Goal: Task Accomplishment & Management: Use online tool/utility

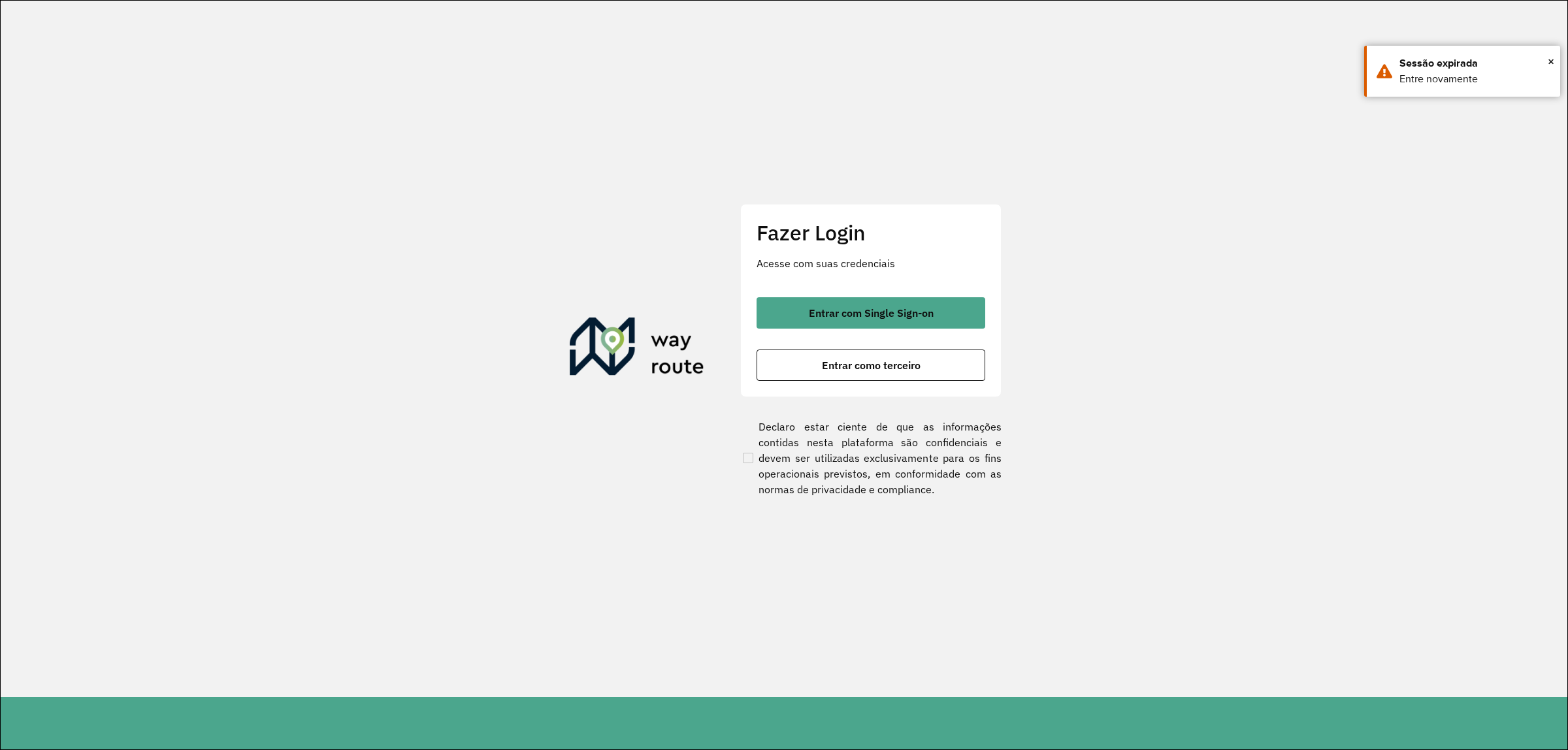
click at [890, 292] on div "Fazer Login Acesse com suas credenciais Entrar com Single Sign-on Entrar como t…" at bounding box center [871, 300] width 262 height 194
click at [894, 314] on span "Entrar com Single Sign-on" at bounding box center [871, 313] width 125 height 11
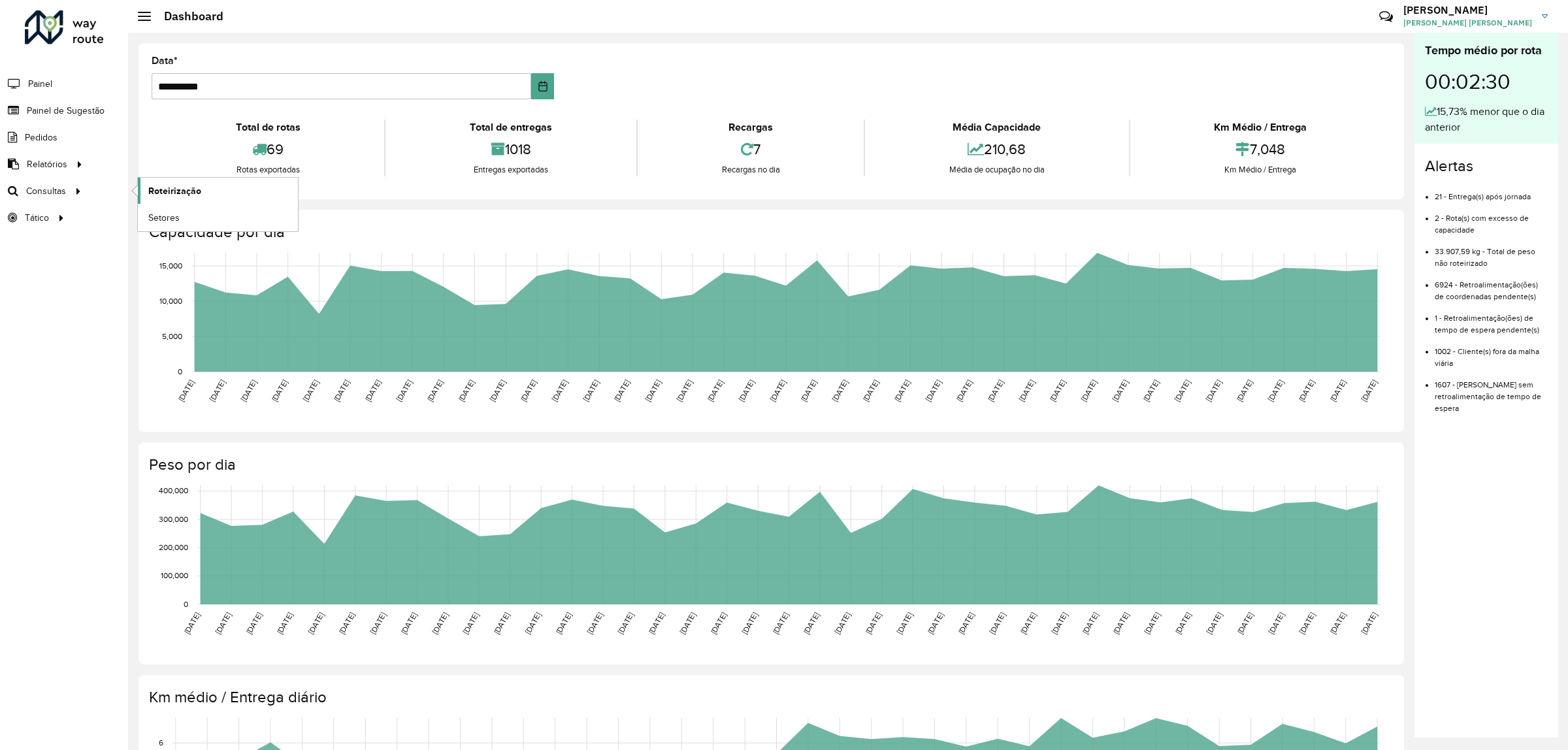
click at [188, 190] on span "Roteirização" at bounding box center [174, 191] width 53 height 14
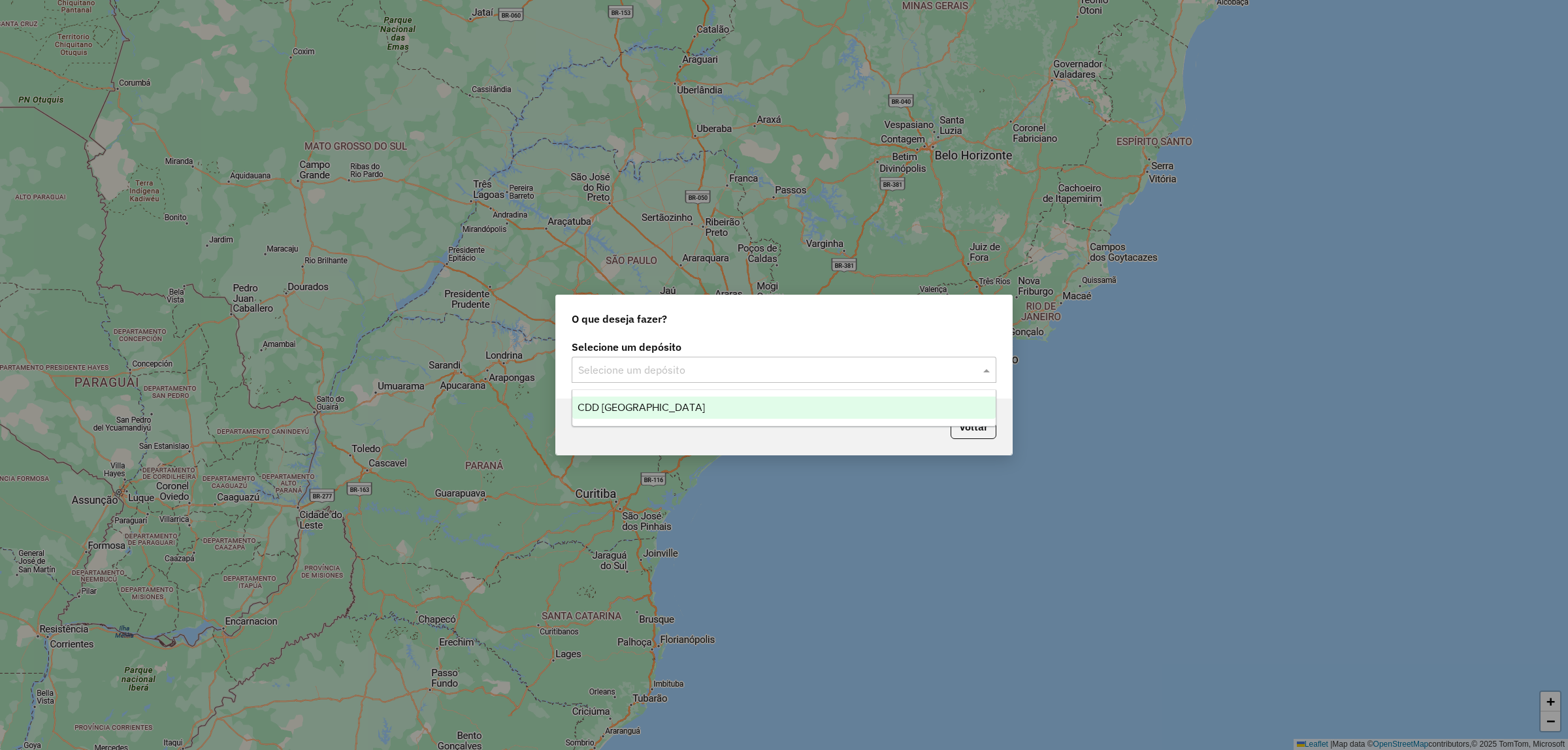
click at [715, 374] on input "text" at bounding box center [771, 370] width 386 height 16
click at [703, 412] on div "CDD [GEOGRAPHIC_DATA]" at bounding box center [784, 407] width 423 height 22
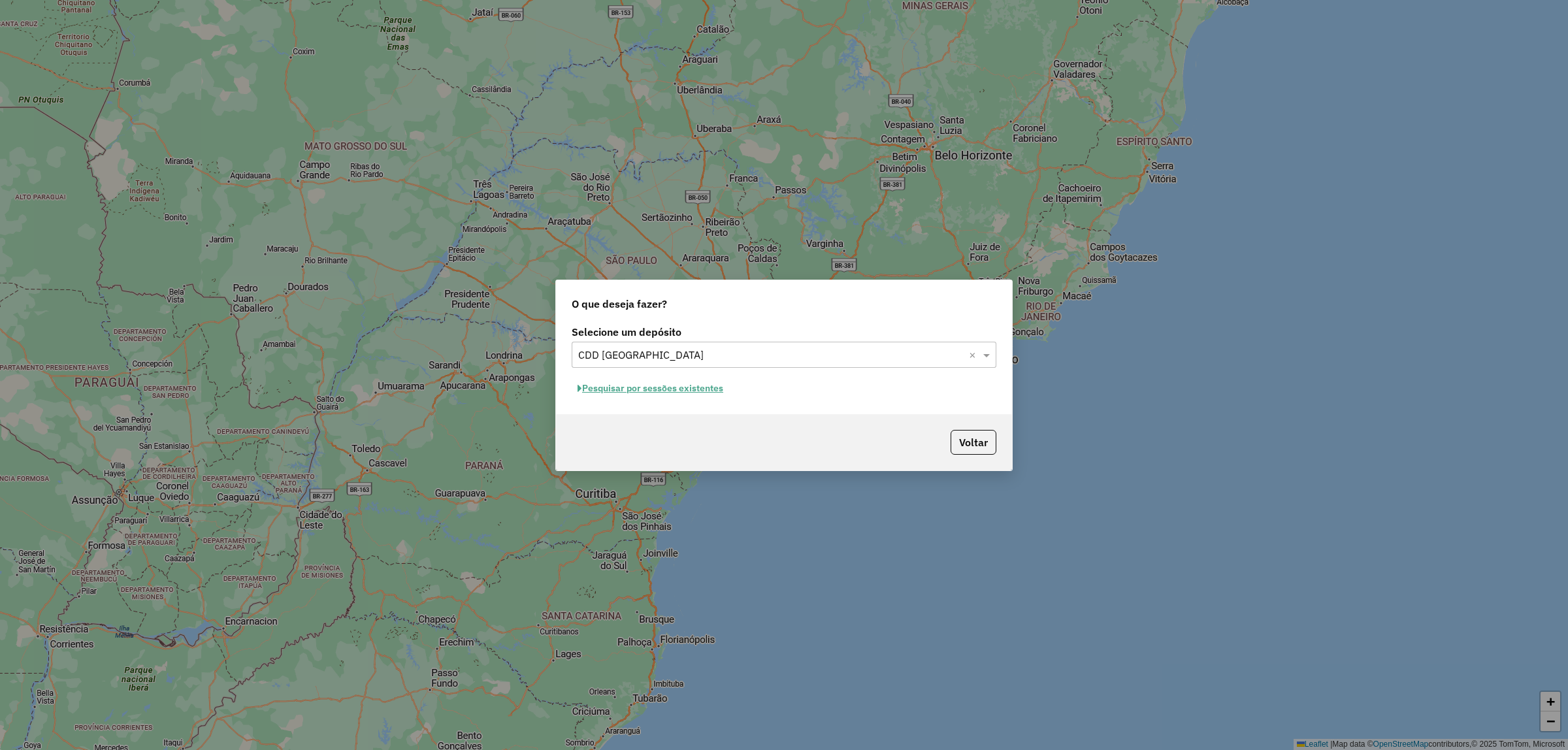
click at [663, 386] on button "Pesquisar por sessões existentes" at bounding box center [650, 388] width 157 height 20
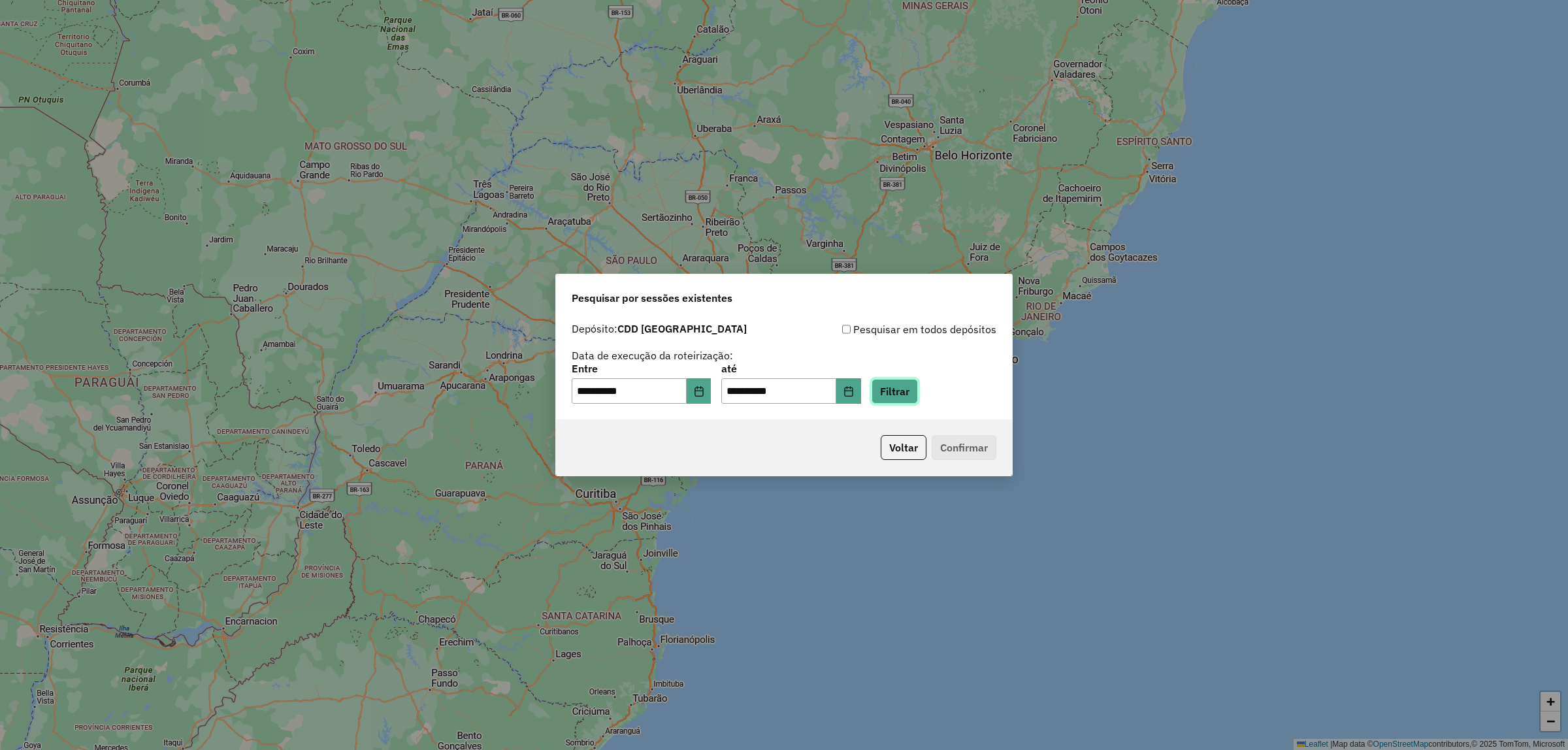
click at [912, 389] on button "Filtrar" at bounding box center [894, 391] width 47 height 25
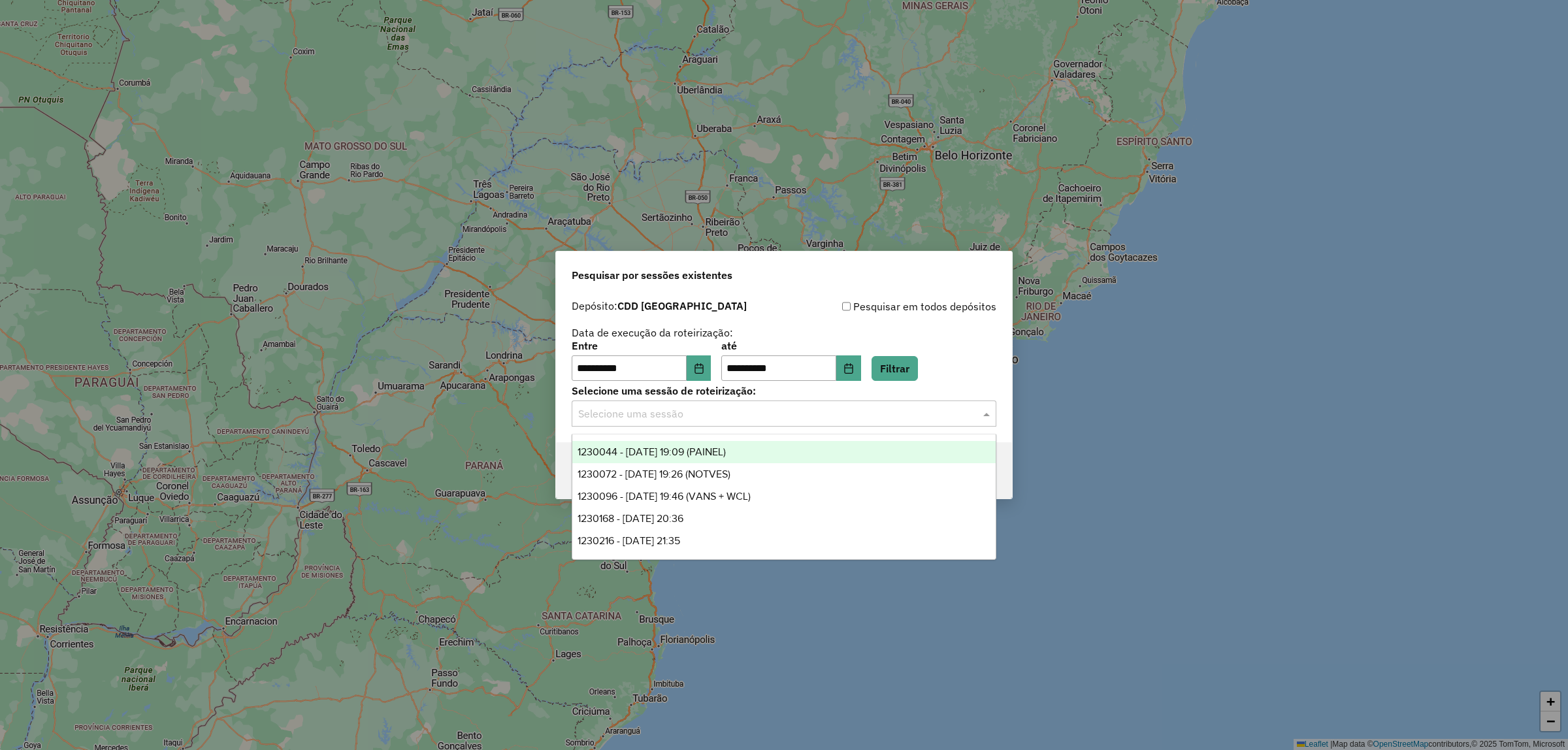
click at [756, 419] on input "text" at bounding box center [771, 414] width 386 height 16
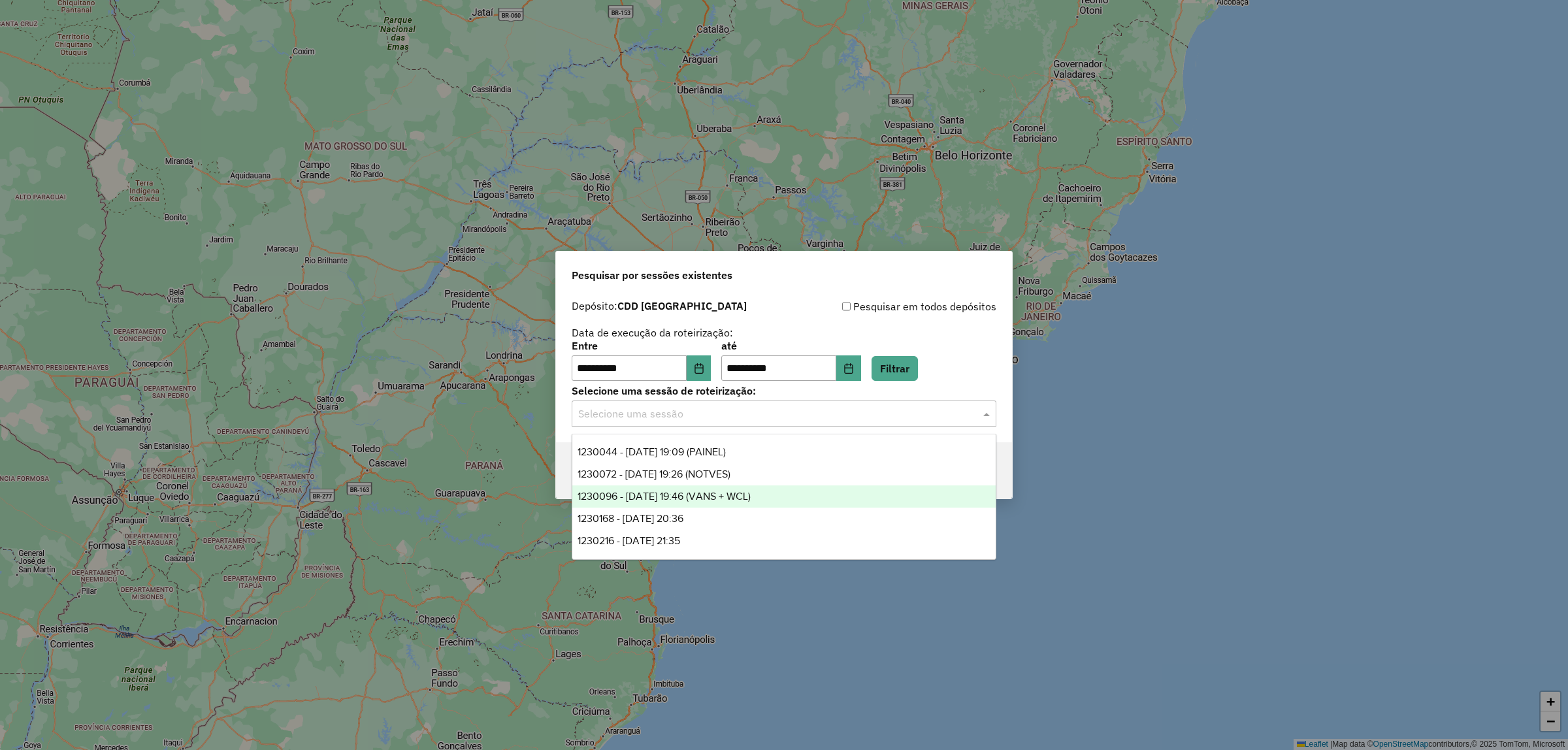
click at [726, 490] on span "1230096 - 15/08/2025 19:46 (VANS + WCL)" at bounding box center [664, 495] width 173 height 11
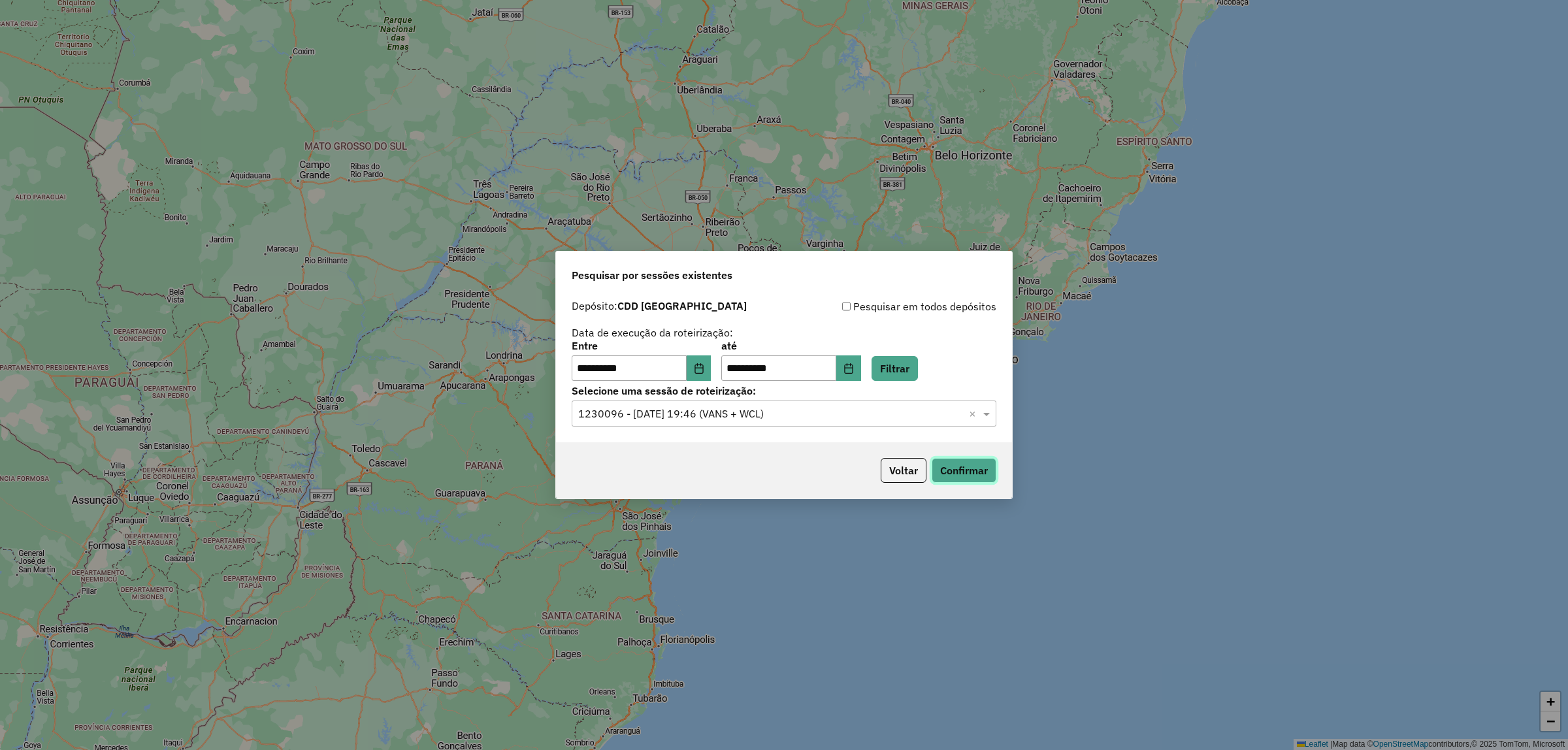
click at [977, 469] on button "Confirmar" at bounding box center [963, 471] width 65 height 25
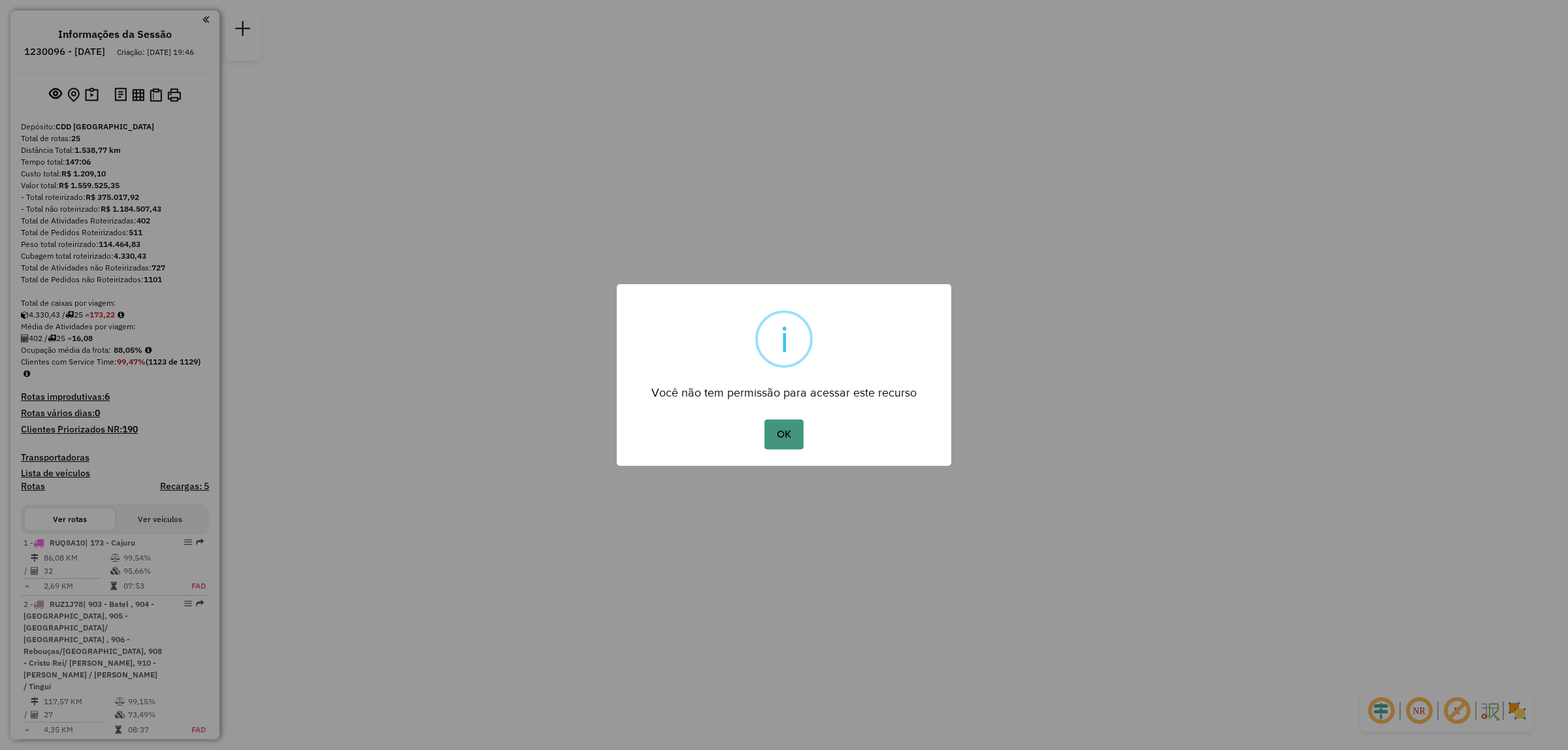
click at [789, 436] on button "OK" at bounding box center [784, 434] width 39 height 30
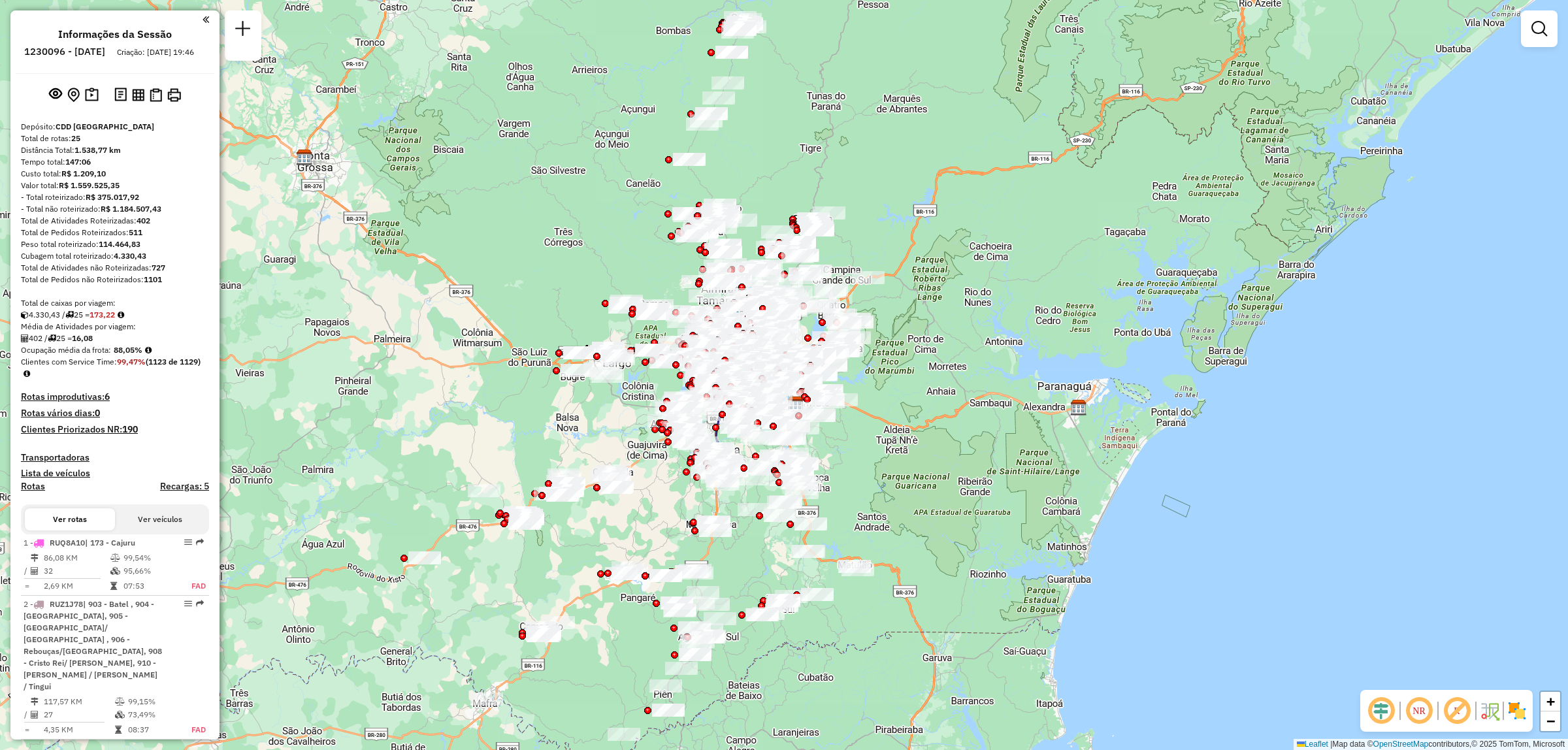
click at [1416, 713] on em at bounding box center [1419, 710] width 31 height 31
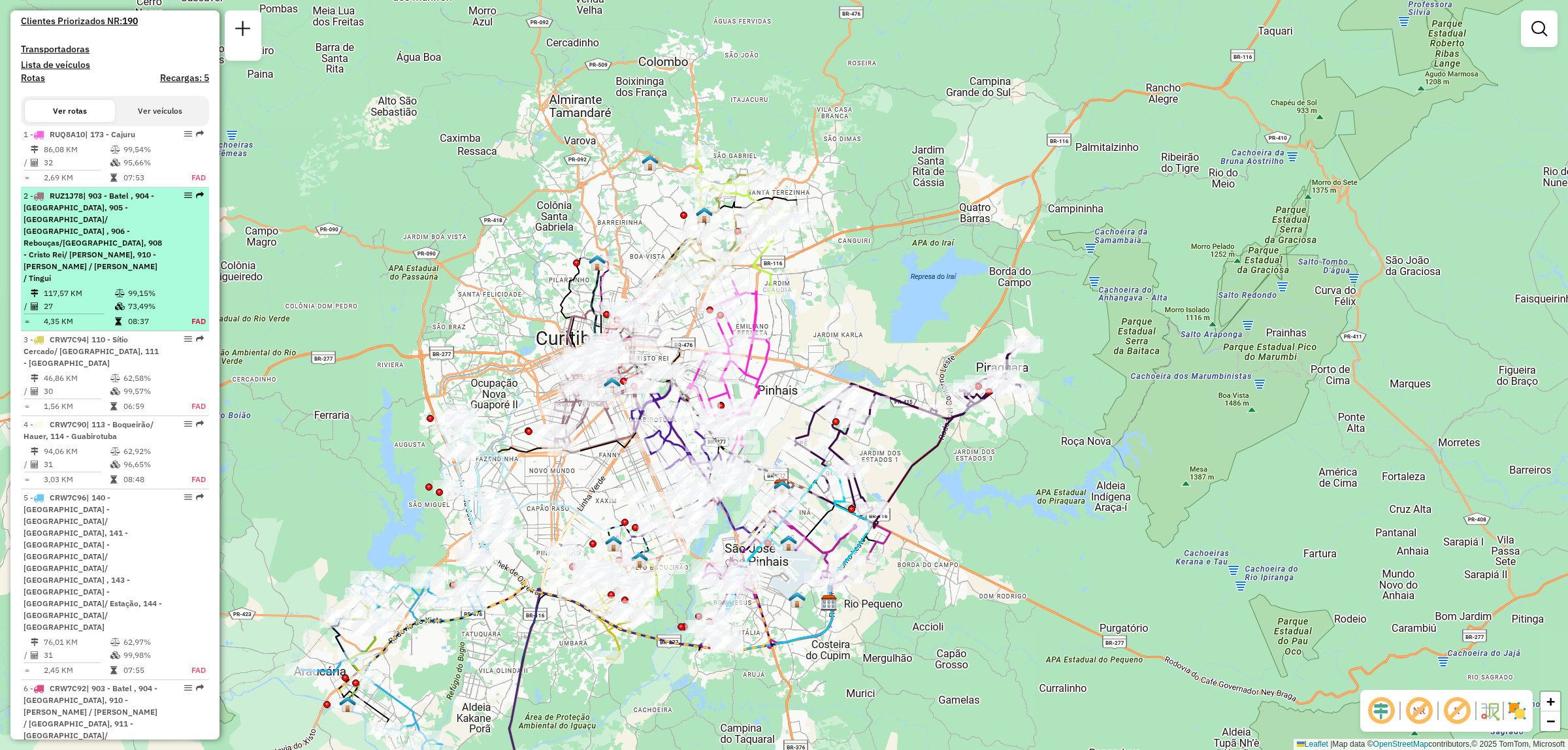
scroll to position [490, 0]
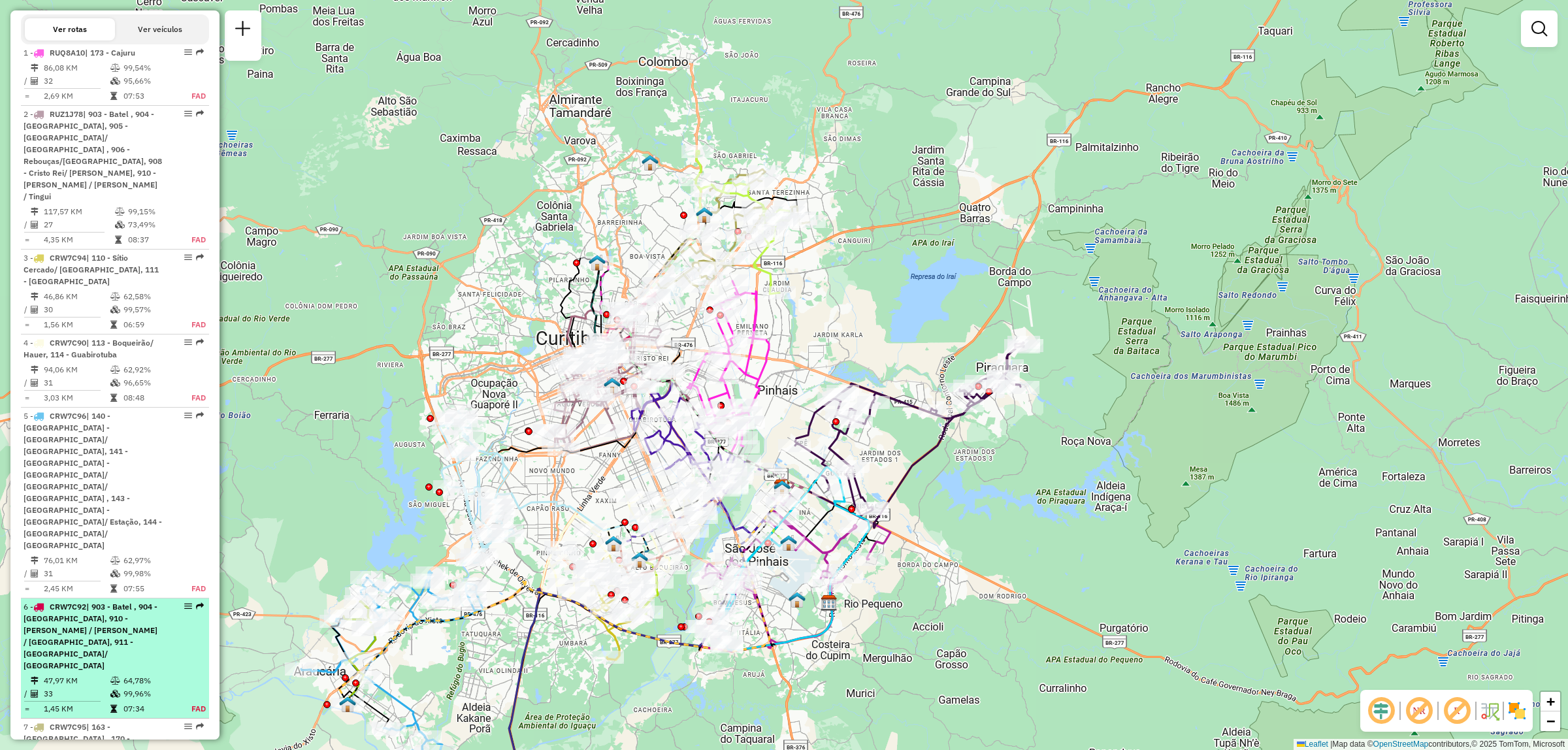
click at [157, 601] on div "6 - CRW7C92 | 903 - Batel , 904 - [GEOGRAPHIC_DATA], 910 - [PERSON_NAME] / Cabr…" at bounding box center [92, 636] width 139 height 71
select select "**********"
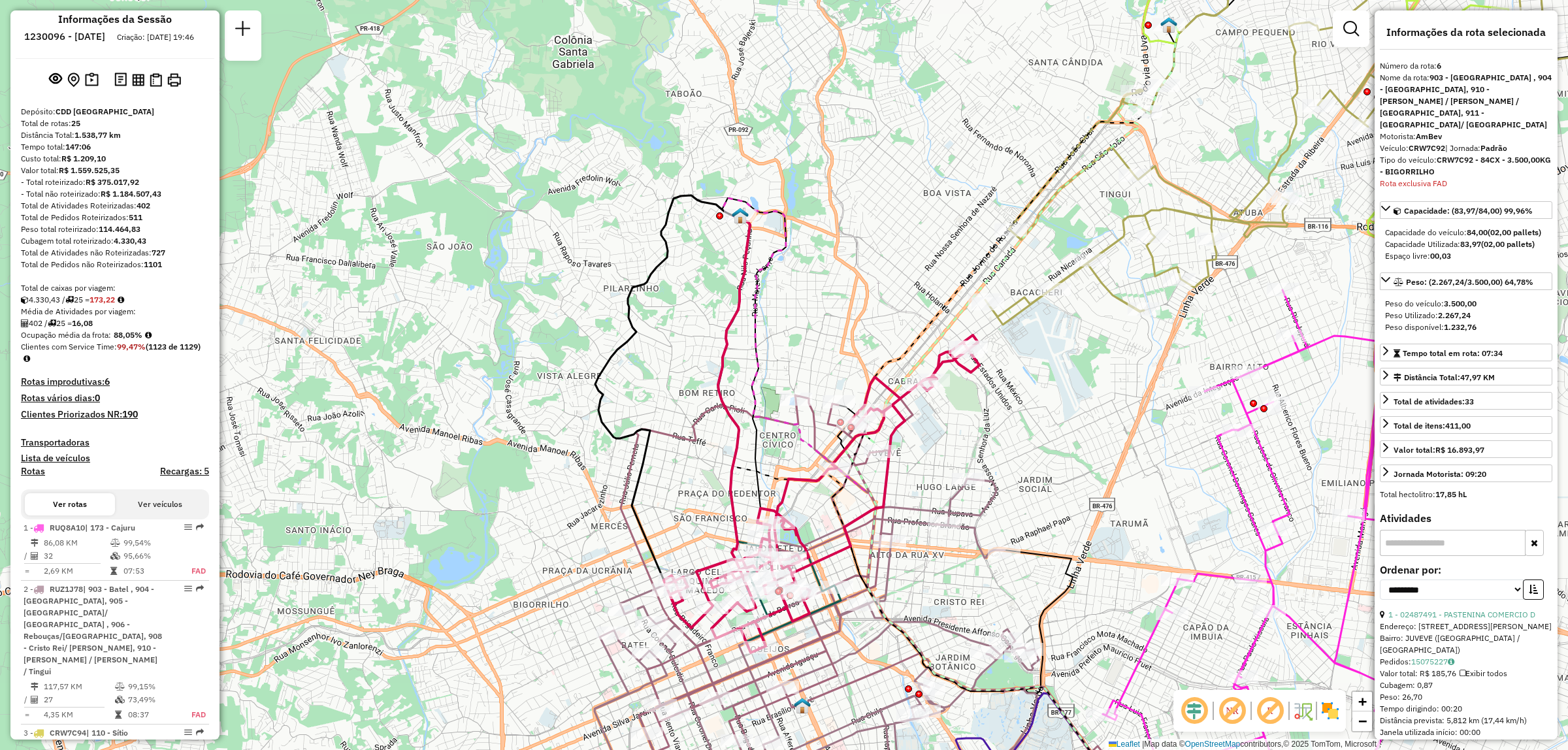
scroll to position [0, 0]
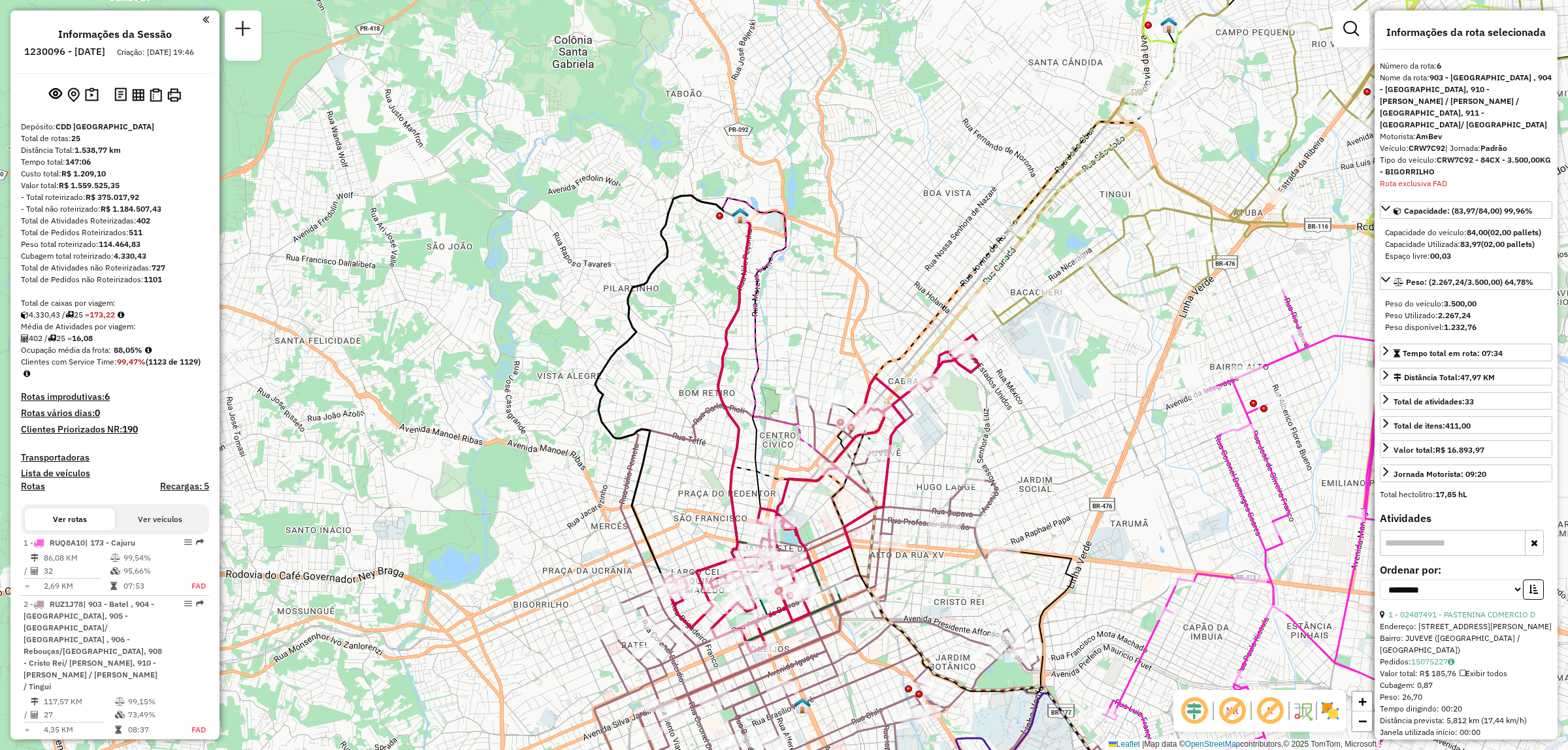
click at [80, 49] on h6 "1230096 - [DATE]" at bounding box center [65, 51] width 81 height 12
copy h6 "1230096"
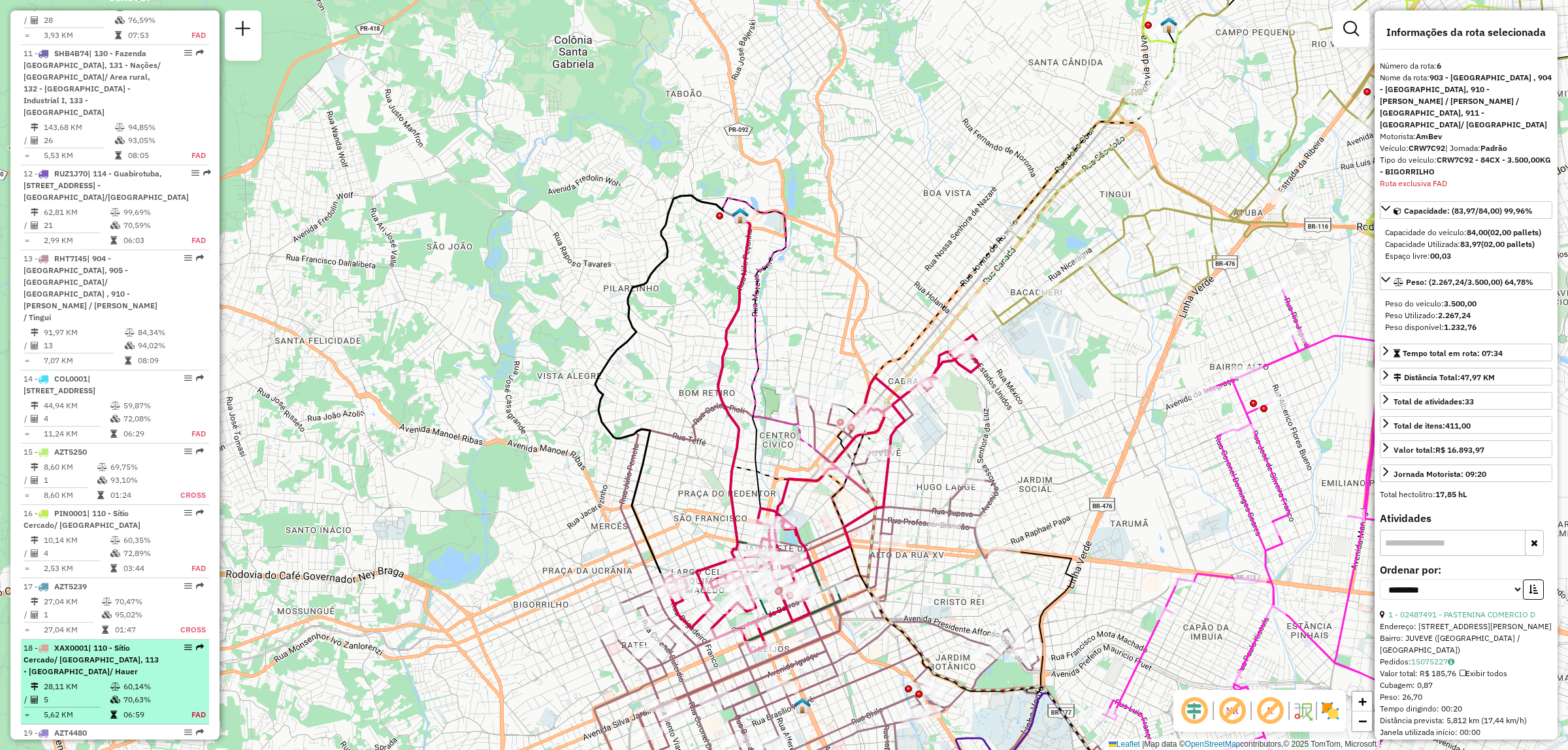
scroll to position [1797, 0]
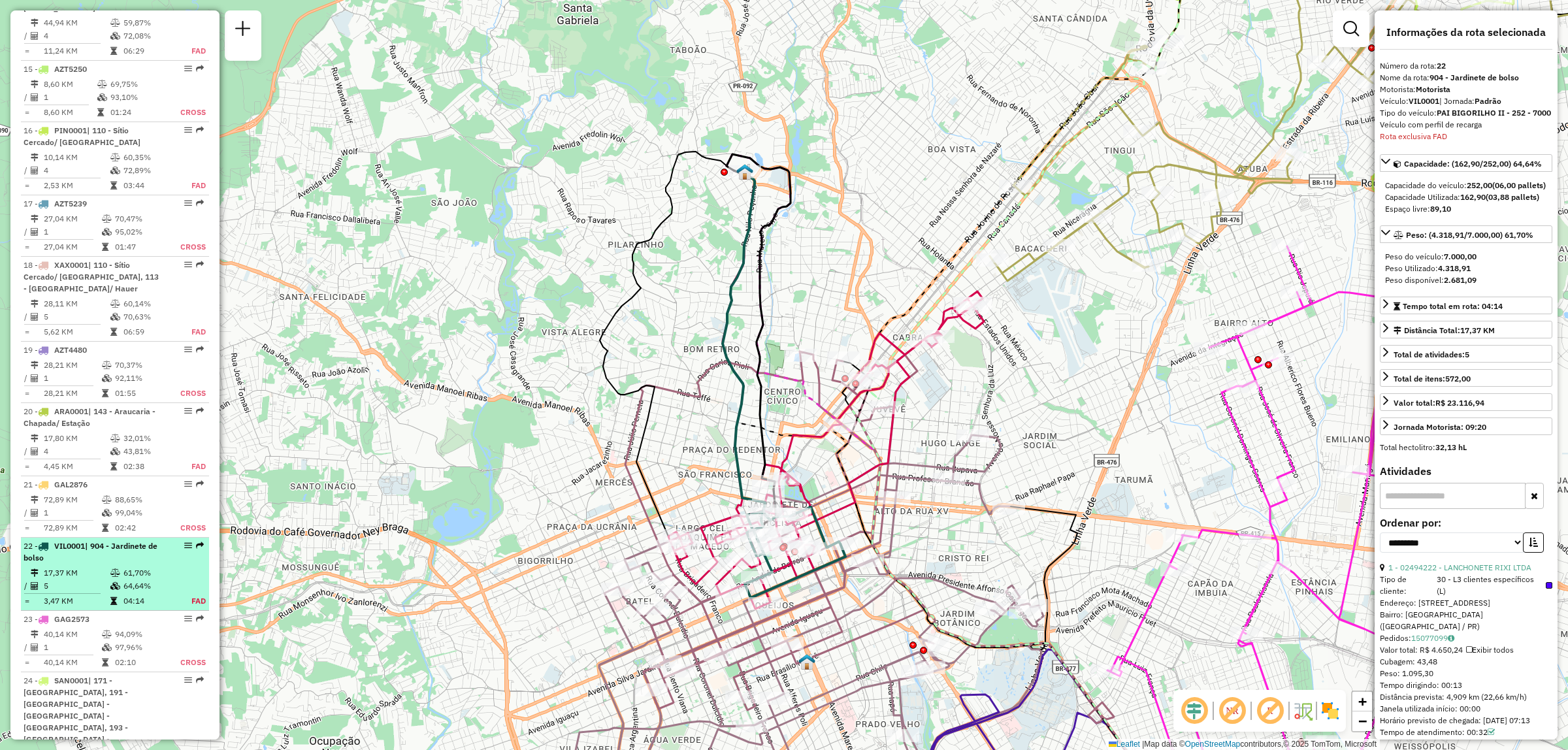
scroll to position [2241, 0]
